Goal: Task Accomplishment & Management: Manage account settings

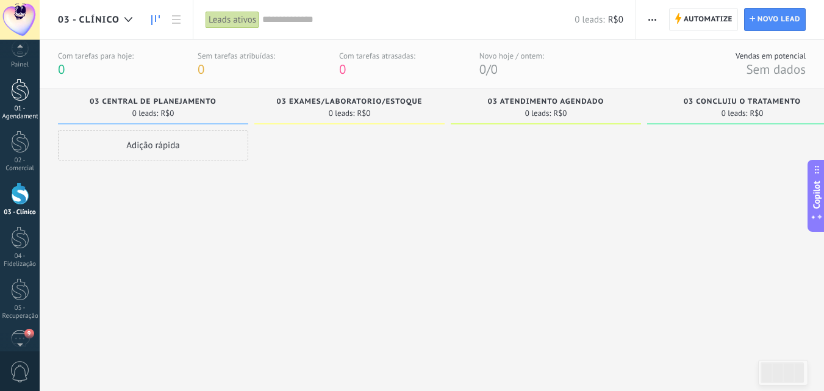
click at [15, 100] on div at bounding box center [20, 90] width 18 height 23
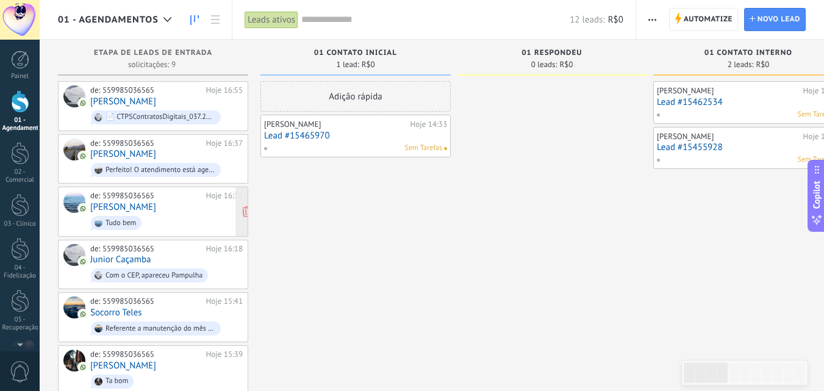
click at [179, 213] on span "Tudo bem" at bounding box center [166, 222] width 152 height 19
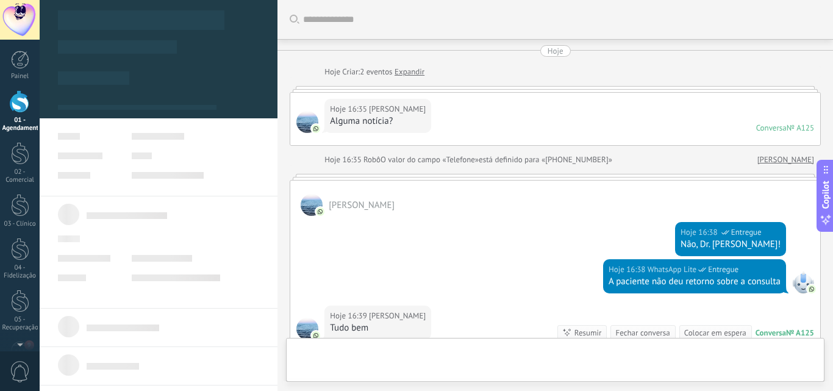
type textarea "***"
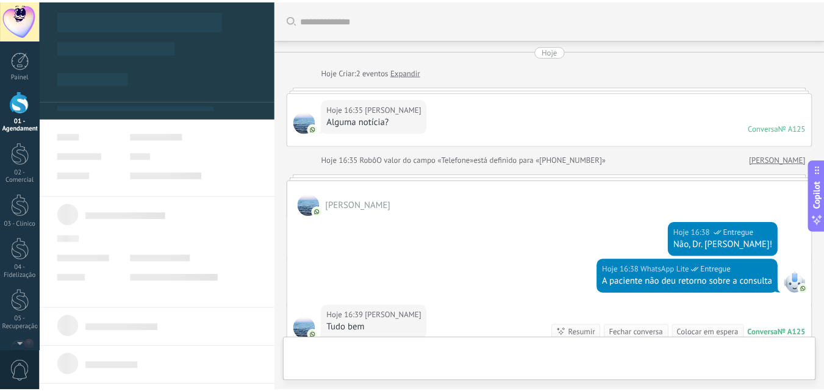
scroll to position [12, 0]
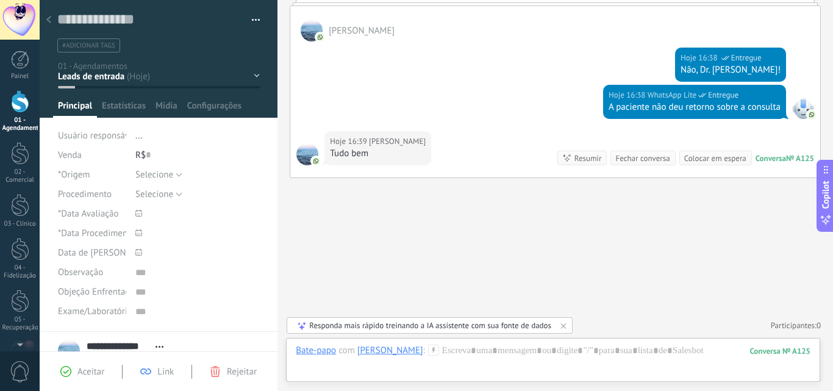
click at [43, 20] on div at bounding box center [48, 21] width 17 height 24
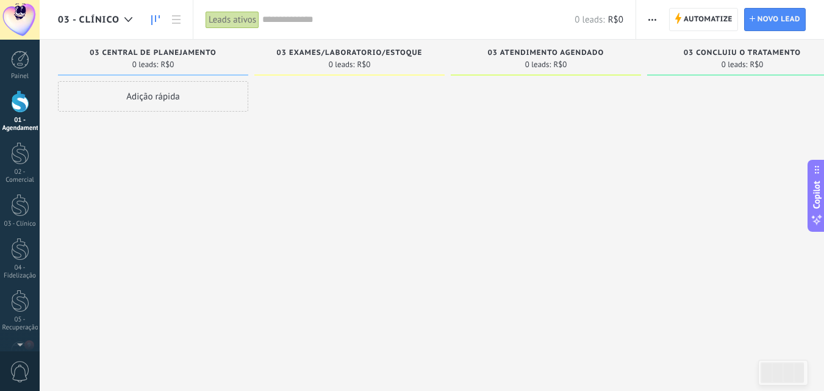
click at [20, 101] on div at bounding box center [20, 101] width 18 height 23
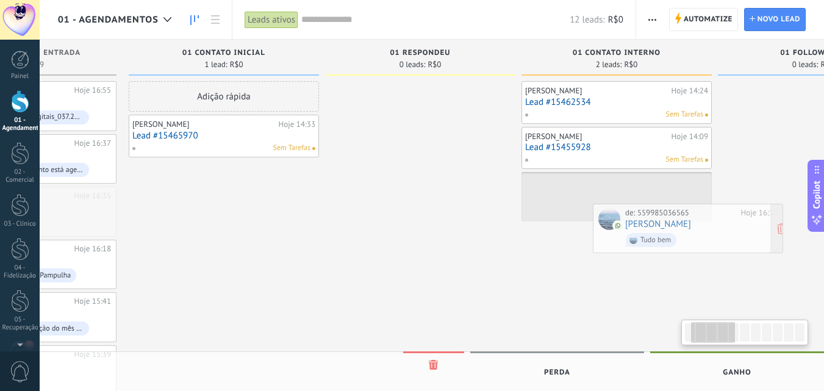
scroll to position [0, 151]
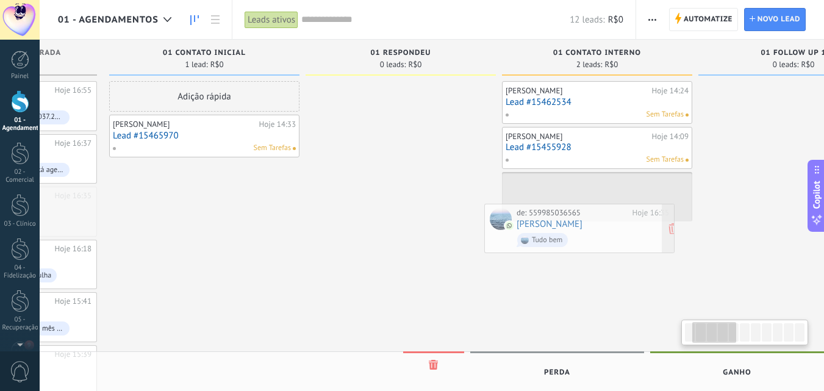
drag, startPoint x: 121, startPoint y: 216, endPoint x: 547, endPoint y: 234, distance: 426.5
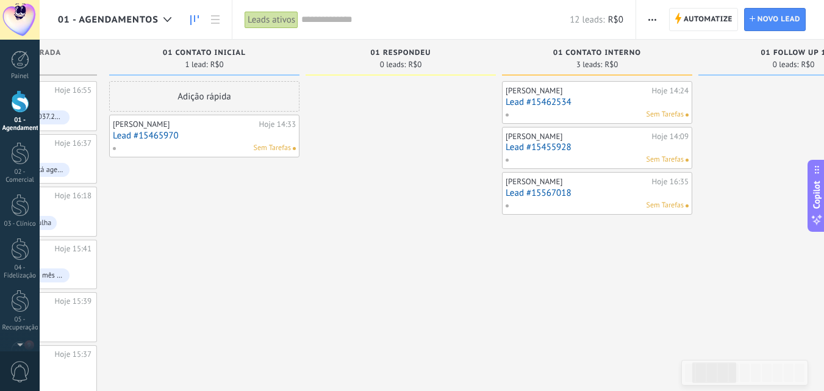
scroll to position [0, 0]
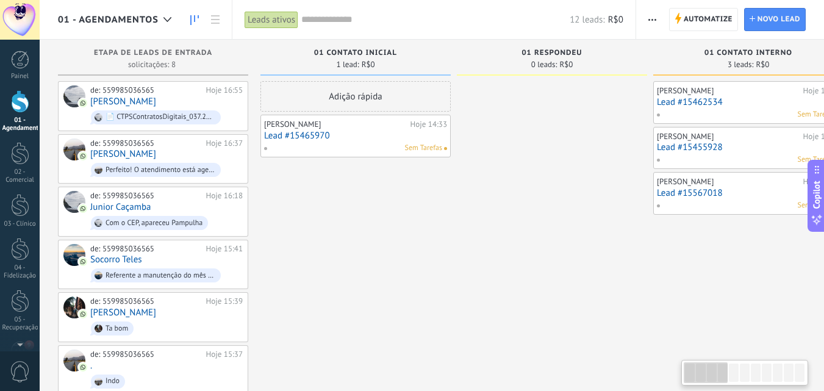
drag, startPoint x: 196, startPoint y: 208, endPoint x: 564, endPoint y: 218, distance: 367.7
drag, startPoint x: 607, startPoint y: 216, endPoint x: 646, endPoint y: 195, distance: 44.5
click at [646, 195] on div at bounding box center [552, 290] width 190 height 419
